Goal: Answer question/provide support

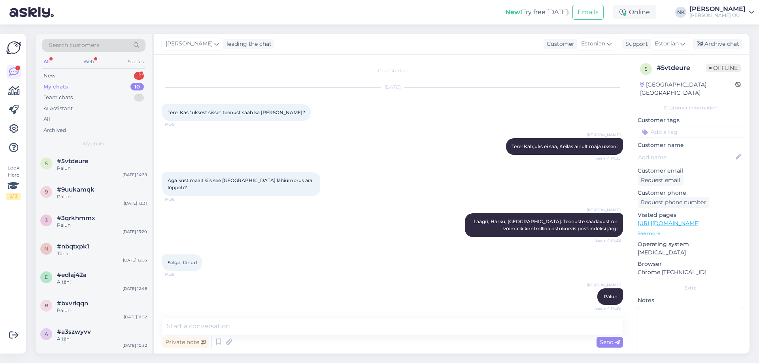
click at [119, 76] on div "New 1" at bounding box center [94, 75] width 104 height 11
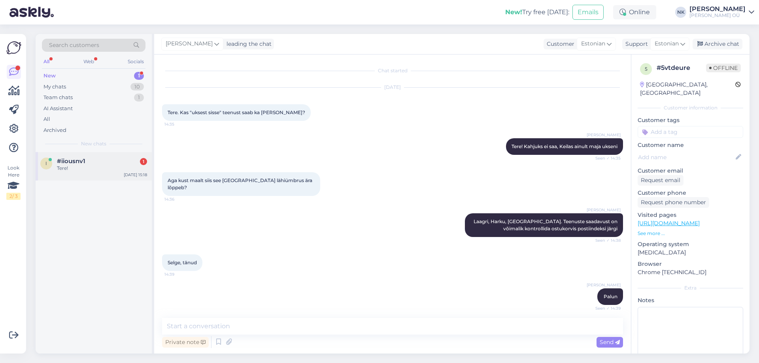
click at [98, 172] on div "i #iiousnv1 1 Tere! [DATE] 15:18" at bounding box center [94, 166] width 116 height 28
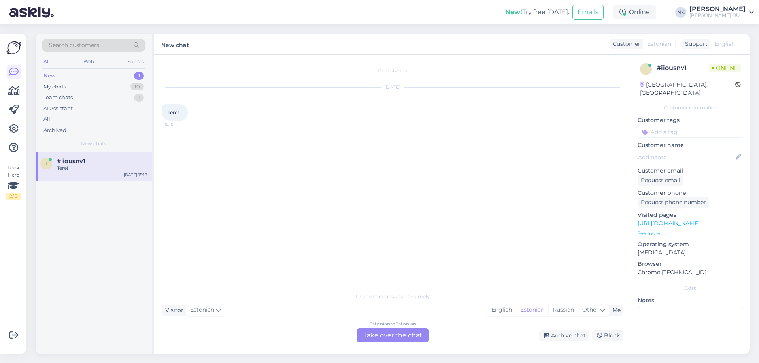
click at [382, 335] on div "Estonian to Estonian Take over the chat" at bounding box center [393, 336] width 72 height 14
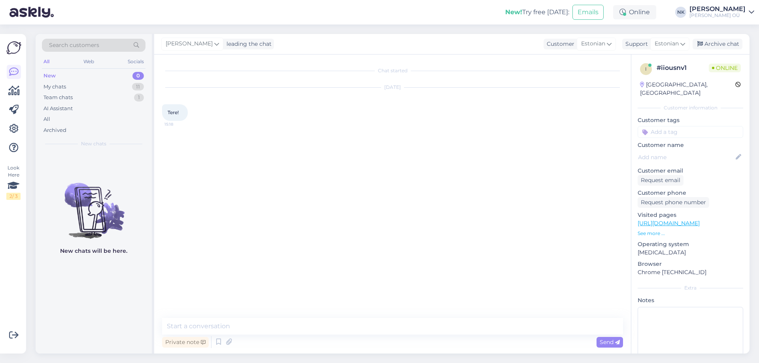
click at [321, 329] on textarea at bounding box center [392, 326] width 461 height 17
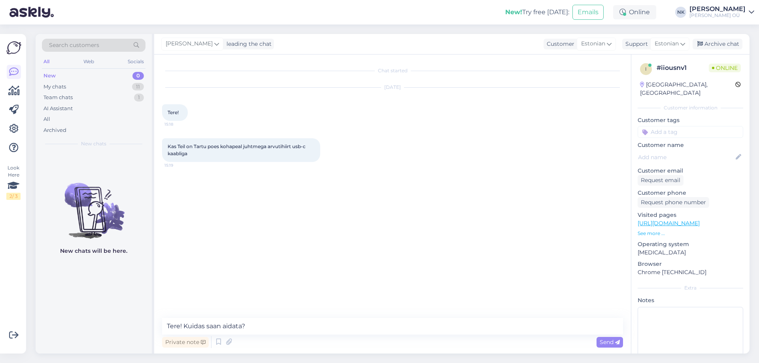
click at [686, 220] on link "[URL][DOMAIN_NAME]" at bounding box center [669, 223] width 62 height 7
click at [269, 328] on textarea "Tere! Kuidas saan aidata?" at bounding box center [392, 326] width 461 height 17
drag, startPoint x: 273, startPoint y: 325, endPoint x: 185, endPoint y: 330, distance: 87.9
click at [185, 330] on textarea "Tere! Kuidas saan aidata?" at bounding box center [392, 326] width 461 height 17
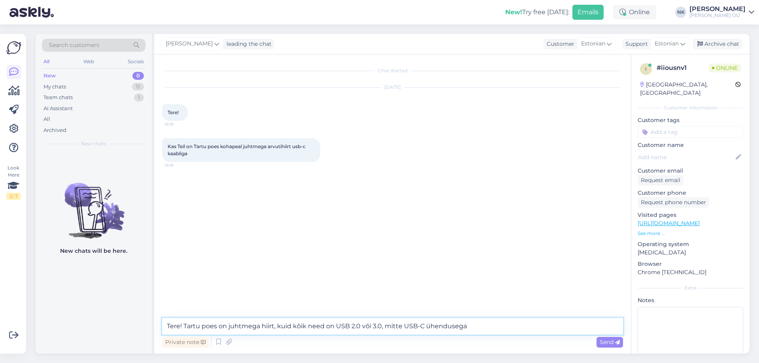
type textarea "Tere! Tartu poes on juhtmega hiirt, kuid kõik need on USB 2.0 või 3.0, mitte US…"
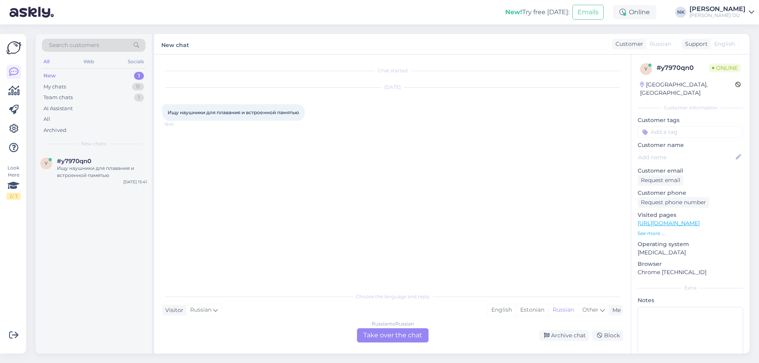
click at [700, 220] on link "[URL][DOMAIN_NAME]" at bounding box center [669, 223] width 62 height 7
click at [378, 316] on div "Visitor Russian Me English Estonian Russian Other" at bounding box center [392, 310] width 461 height 11
click at [392, 334] on div "Russian to Russian Take over the chat" at bounding box center [393, 336] width 72 height 14
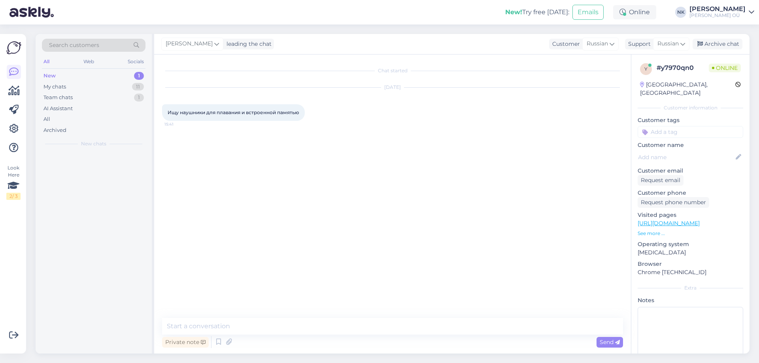
click at [371, 328] on textarea at bounding box center [392, 326] width 461 height 17
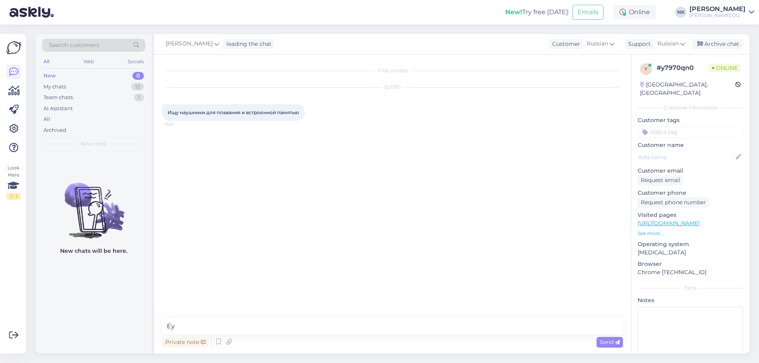
click at [352, 326] on textarea "Еу" at bounding box center [392, 326] width 461 height 17
type textarea "Здравствуйте! К сожалению в нашем каталоге нет такогих наушников"
